Goal: Navigation & Orientation: Find specific page/section

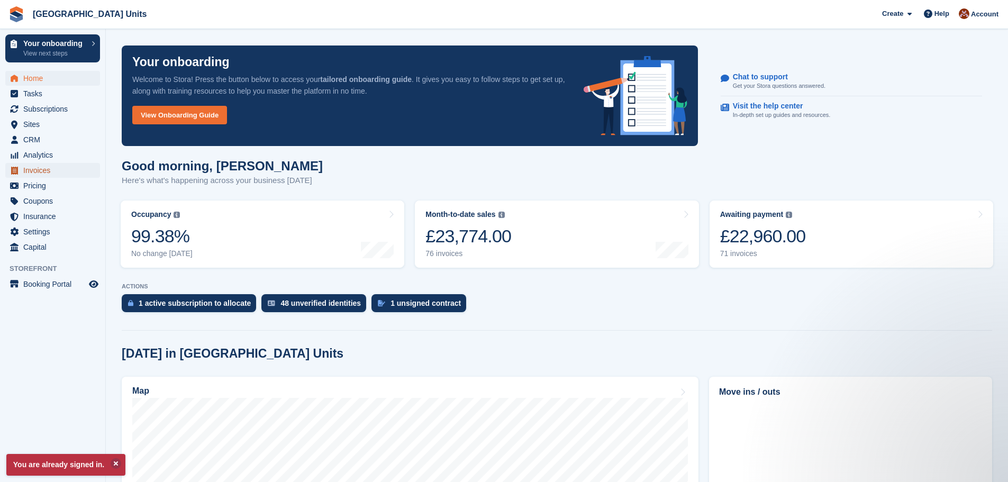
click at [42, 166] on span "Invoices" at bounding box center [54, 170] width 63 height 15
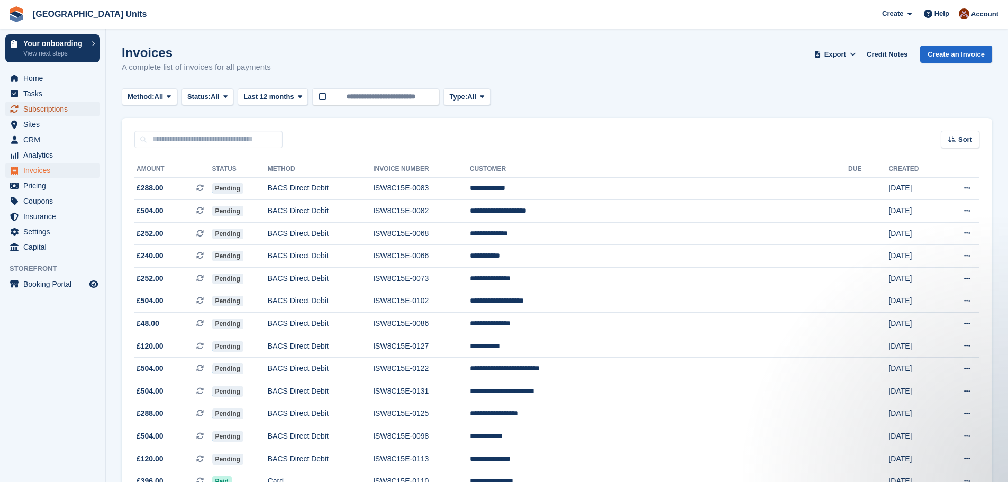
click at [72, 108] on span "Subscriptions" at bounding box center [54, 109] width 63 height 15
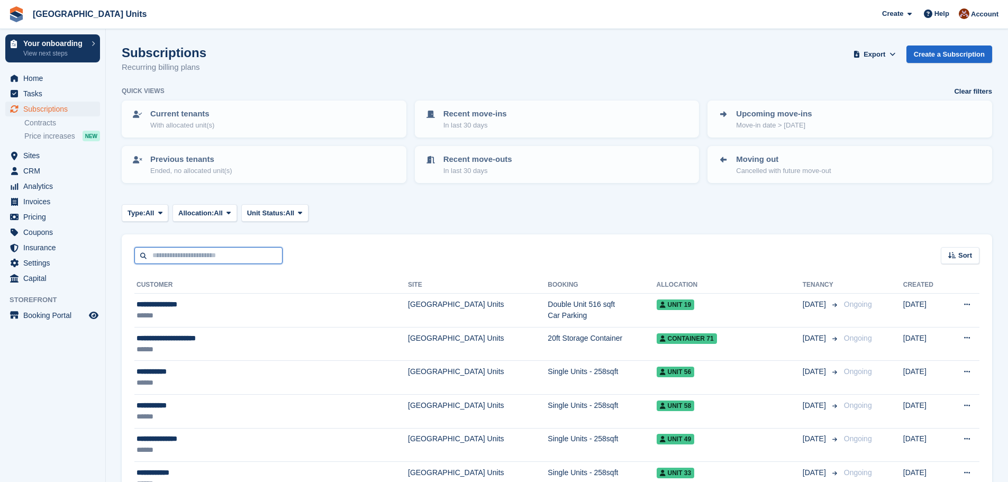
click at [208, 253] on input "text" at bounding box center [208, 255] width 148 height 17
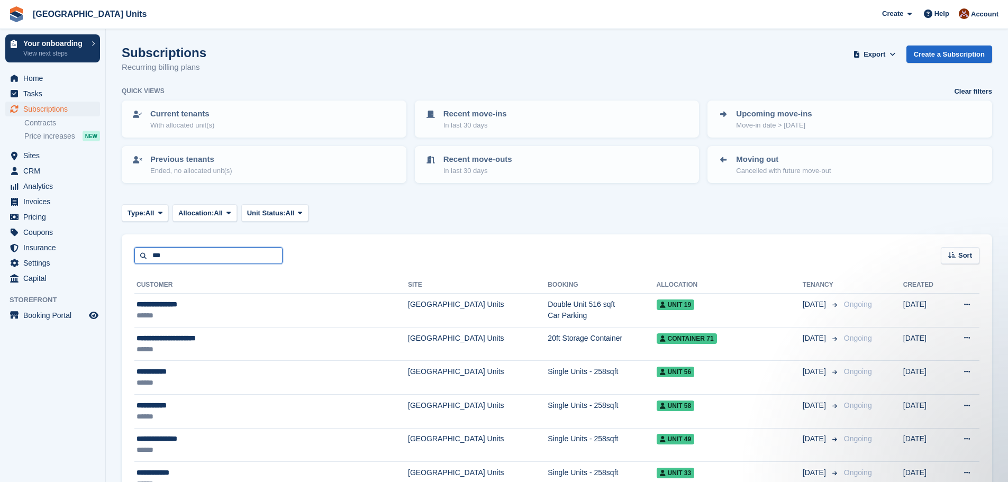
type input "***"
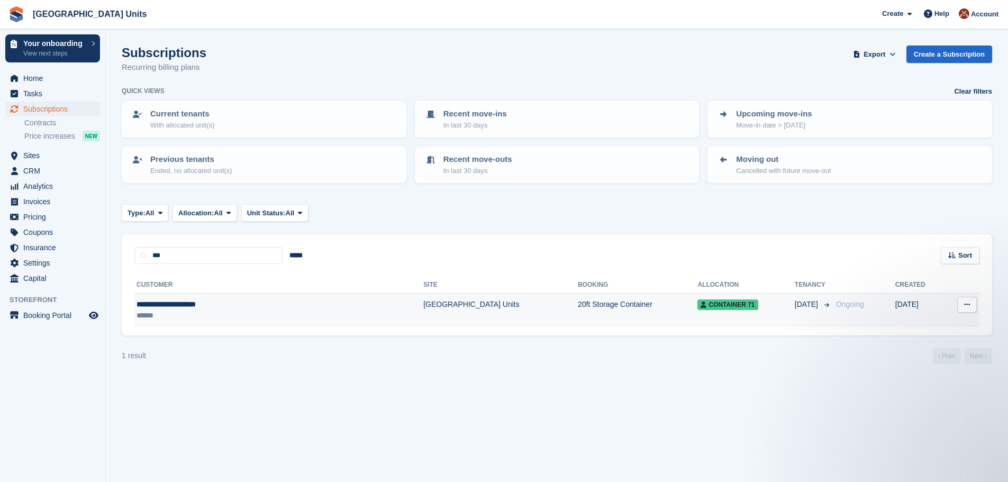
click at [697, 303] on span "Container 71" at bounding box center [727, 304] width 60 height 11
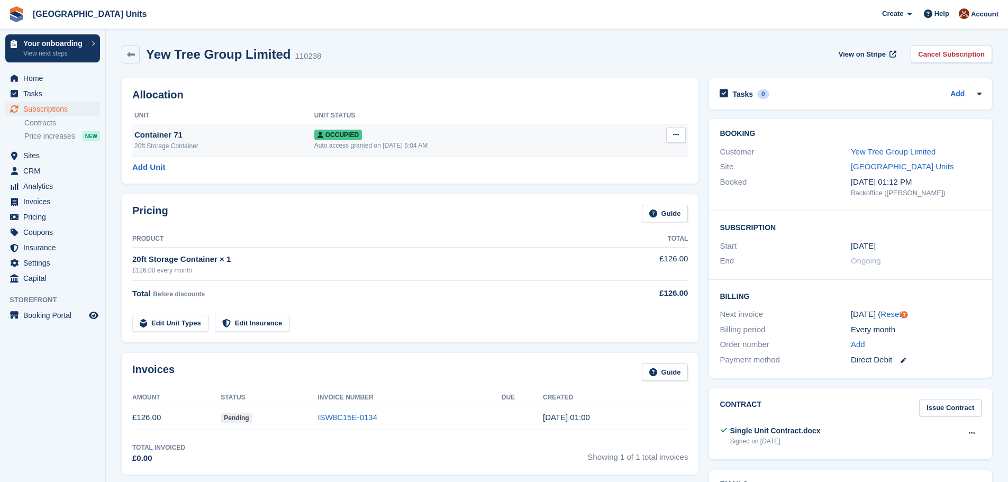
click at [339, 131] on span "Occupied" at bounding box center [338, 135] width 48 height 11
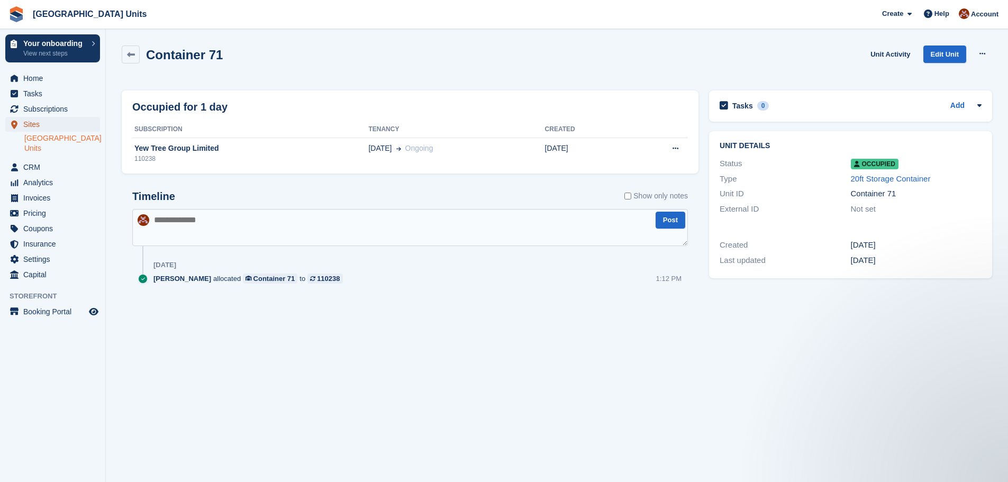
click at [45, 122] on span "Sites" at bounding box center [54, 124] width 63 height 15
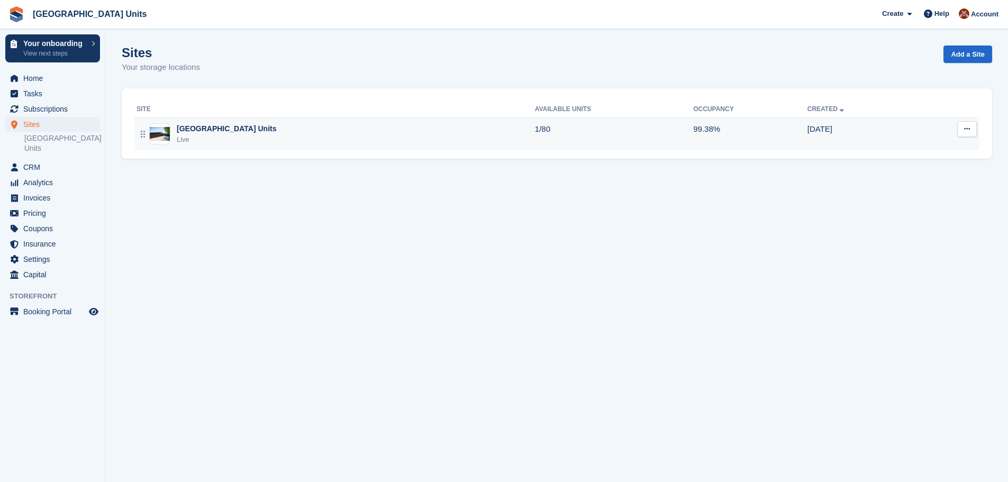
click at [271, 135] on div "Moorhaven Farm Units Live" at bounding box center [336, 134] width 398 height 22
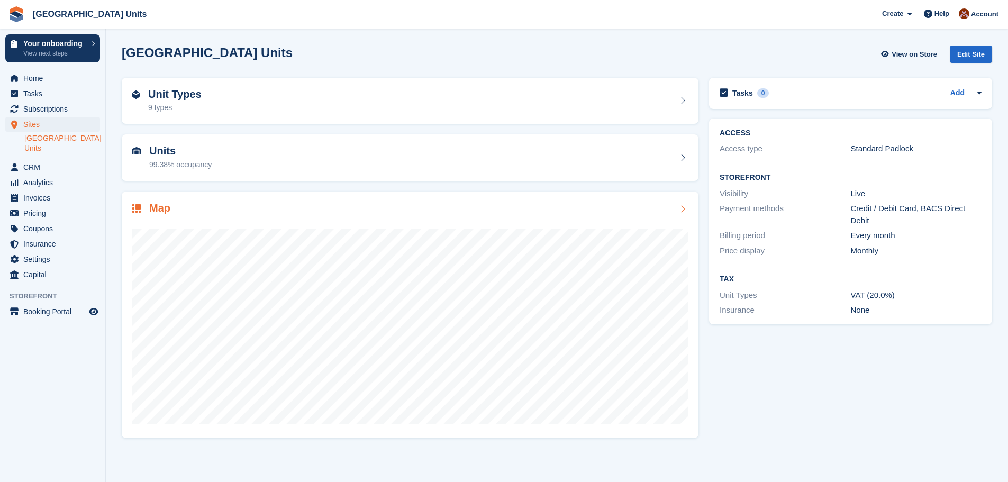
click at [195, 211] on div "Map" at bounding box center [410, 209] width 556 height 14
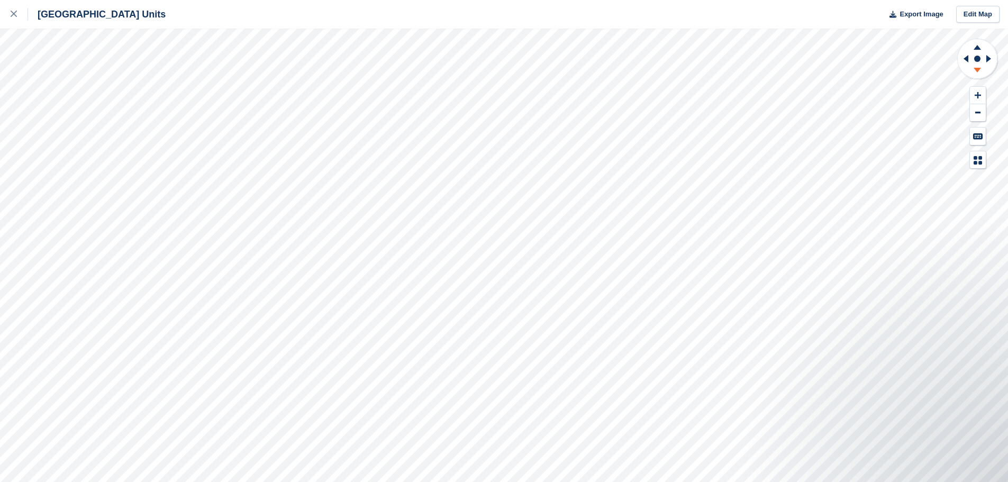
click at [974, 68] on icon at bounding box center [977, 70] width 7 height 5
